Goal: Transaction & Acquisition: Purchase product/service

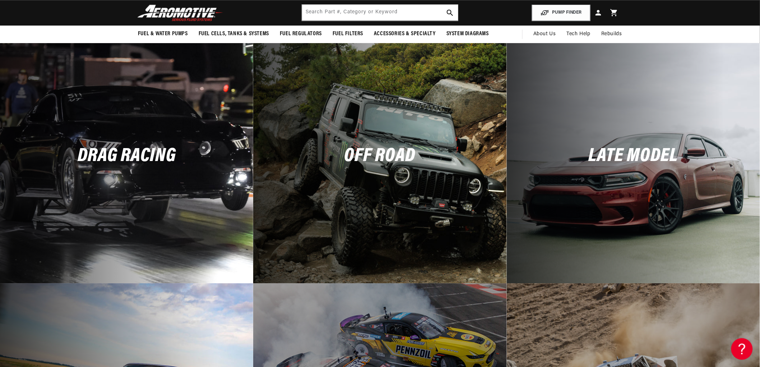
scroll to position [1661, 0]
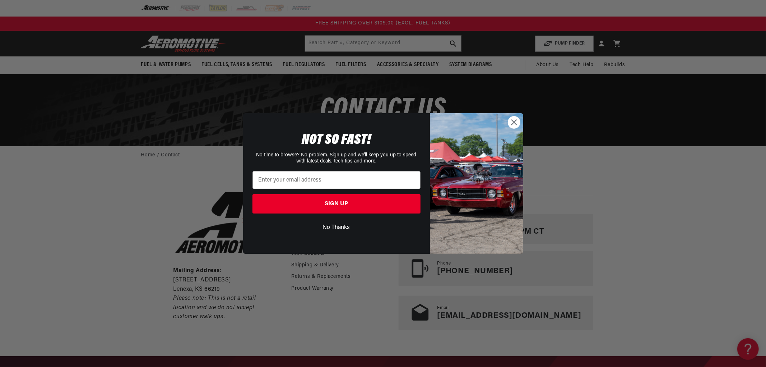
click at [517, 121] on circle "Close dialog" at bounding box center [514, 122] width 12 height 12
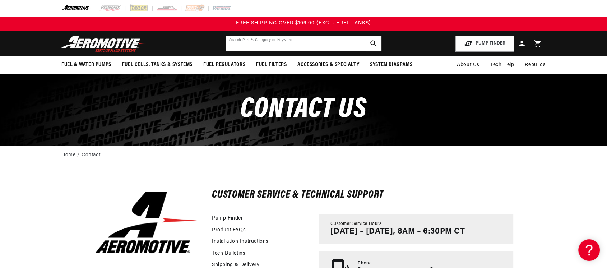
click at [286, 43] on input "text" at bounding box center [304, 44] width 156 height 16
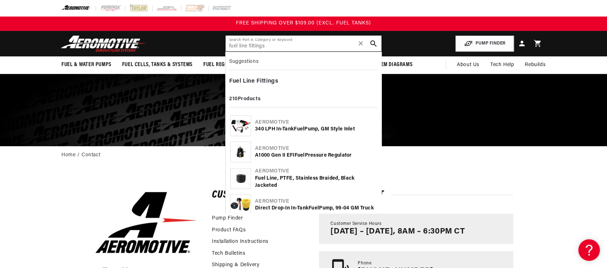
type input "fuel line fittings"
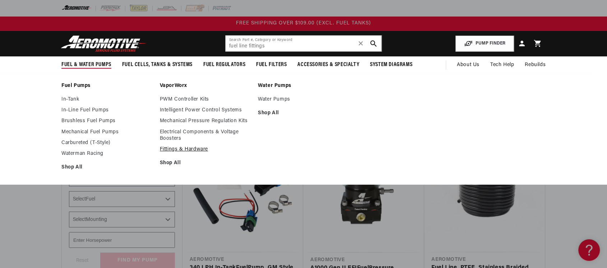
click at [189, 149] on link "Fittings & Hardware" at bounding box center [205, 149] width 91 height 6
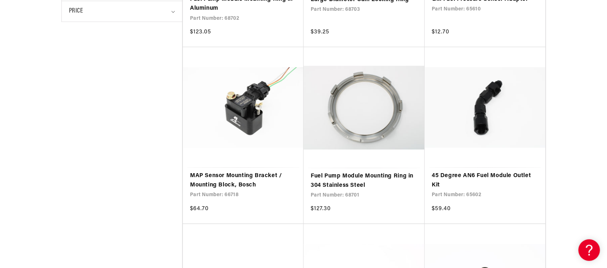
scroll to position [319, 0]
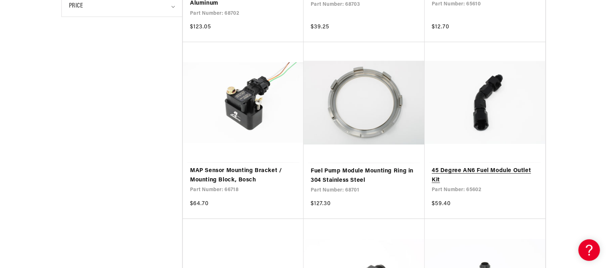
click at [491, 166] on link "45 Degree AN6 Fuel Module Outlet Kit" at bounding box center [485, 175] width 106 height 18
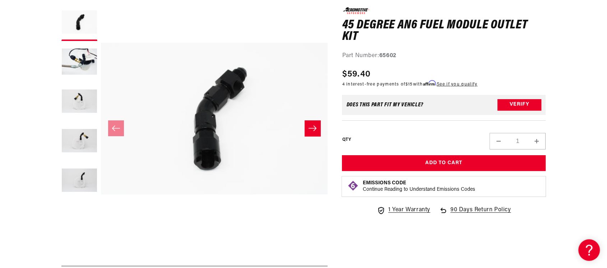
scroll to position [120, 0]
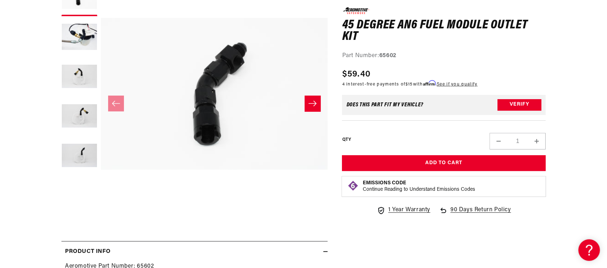
click at [101, 207] on button "Open media 1 in modal" at bounding box center [101, 207] width 0 height 0
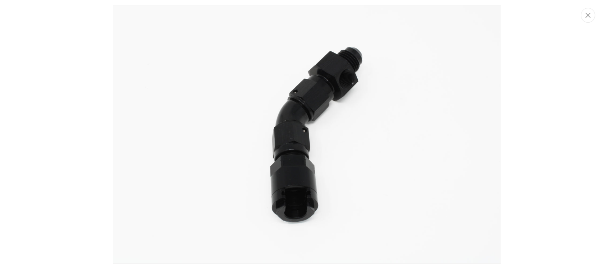
click at [337, 120] on img "Media gallery" at bounding box center [307, 134] width 388 height 259
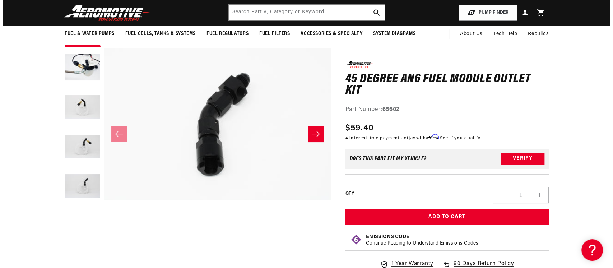
scroll to position [80, 0]
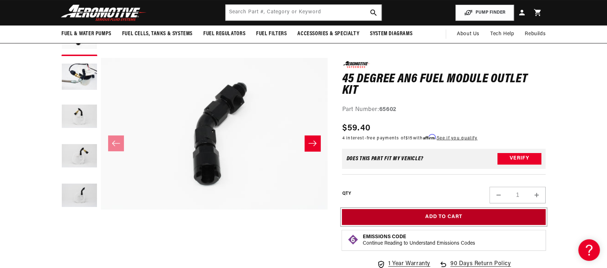
click at [445, 215] on button "Add to Cart" at bounding box center [444, 217] width 204 height 16
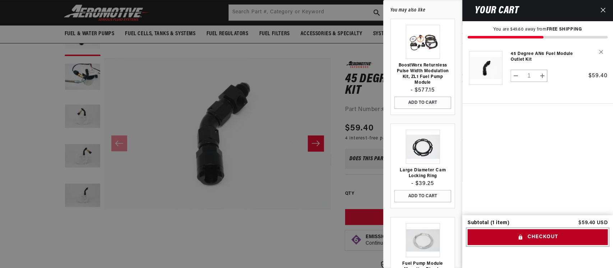
click at [534, 234] on button "Checkout" at bounding box center [538, 237] width 140 height 16
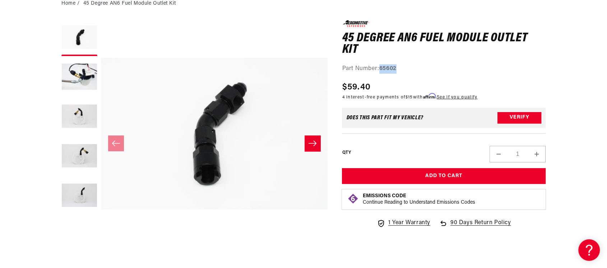
drag, startPoint x: 398, startPoint y: 69, endPoint x: 381, endPoint y: 68, distance: 16.9
click at [381, 68] on strong "65602" at bounding box center [387, 69] width 17 height 6
copy strong "65602"
click at [404, 75] on div "0.0 star rating Write a review 45 Degree AN6 Fuel Module Outlet Kit 45 Degree A…" at bounding box center [444, 127] width 204 height 214
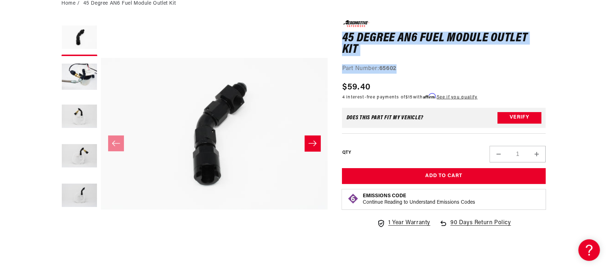
drag, startPoint x: 404, startPoint y: 66, endPoint x: 334, endPoint y: 38, distance: 75.1
click at [334, 38] on div "0.0 star rating Write a review 45 Degree AN6 Fuel Module Outlet Kit 45 Degree A…" at bounding box center [437, 245] width 218 height 451
copy div "45 Degree AN6 Fuel Module Outlet Kit 45 Degree AN6 Fuel Module Outlet Kit 0.0 s…"
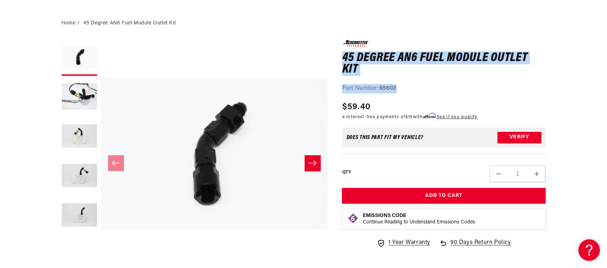
scroll to position [80, 0]
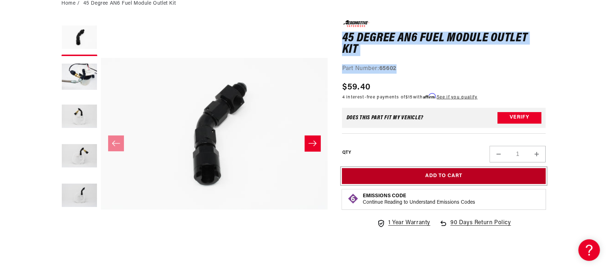
click at [454, 180] on button "Add to Cart" at bounding box center [444, 176] width 204 height 16
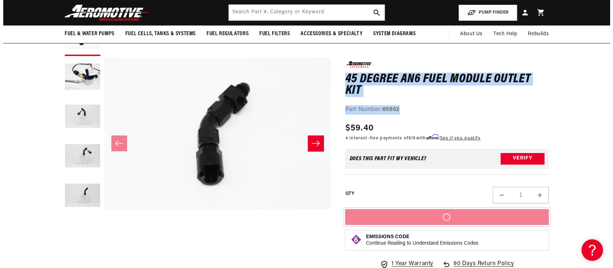
scroll to position [0, 0]
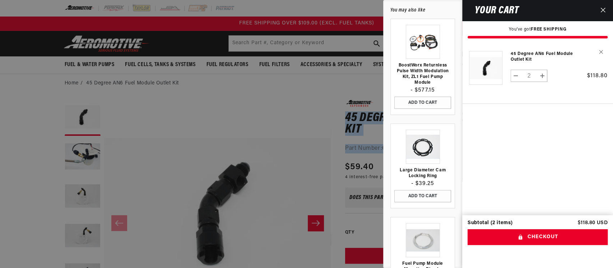
click at [519, 78] on button "Decrease quantity for 45 Degree AN6 Fuel Module Outlet Kit" at bounding box center [516, 76] width 10 height 12
type input "1"
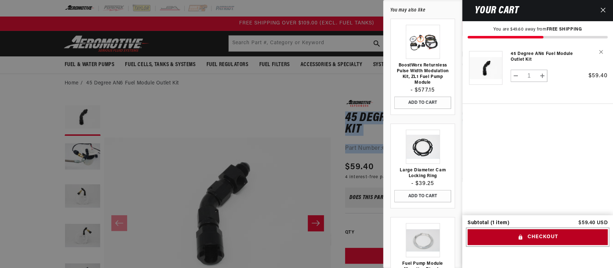
click at [534, 233] on button "Checkout" at bounding box center [538, 237] width 140 height 16
